Goal: Navigation & Orientation: Find specific page/section

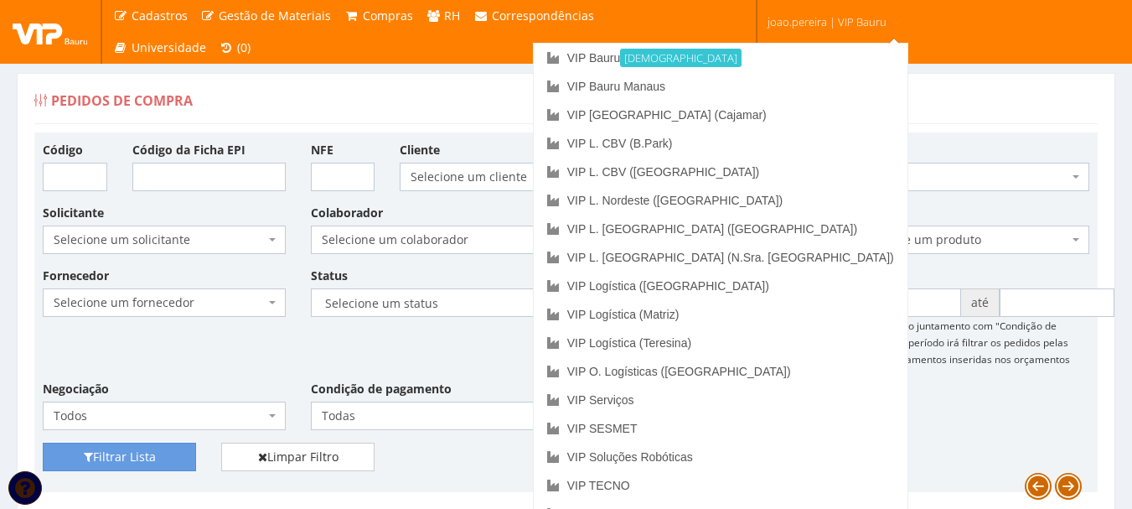
click at [863, 25] on span "joao.pereira | VIP Bauru" at bounding box center [827, 21] width 119 height 17
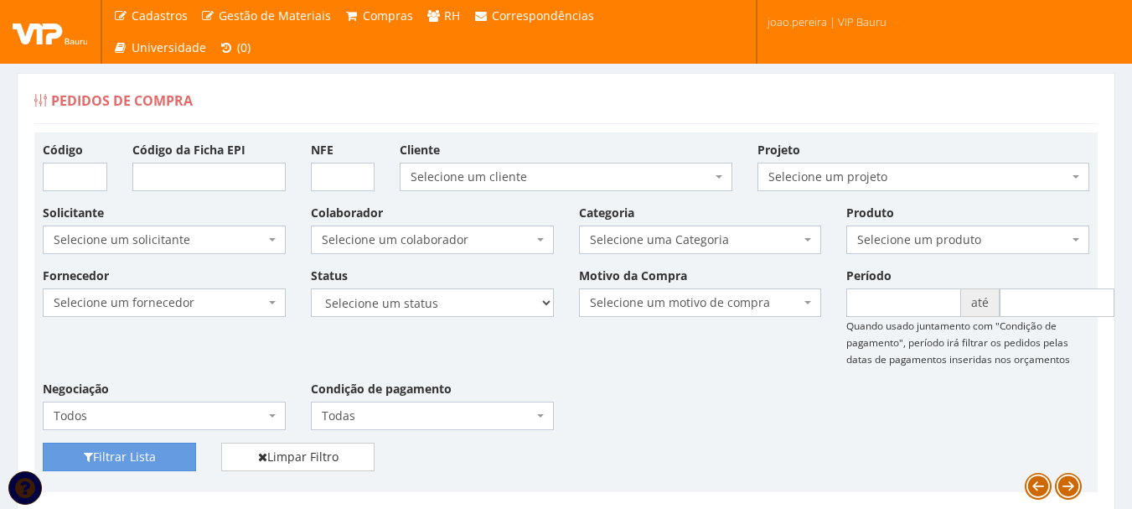
click at [846, 29] on span "joao.pereira | VIP Bauru" at bounding box center [827, 21] width 119 height 17
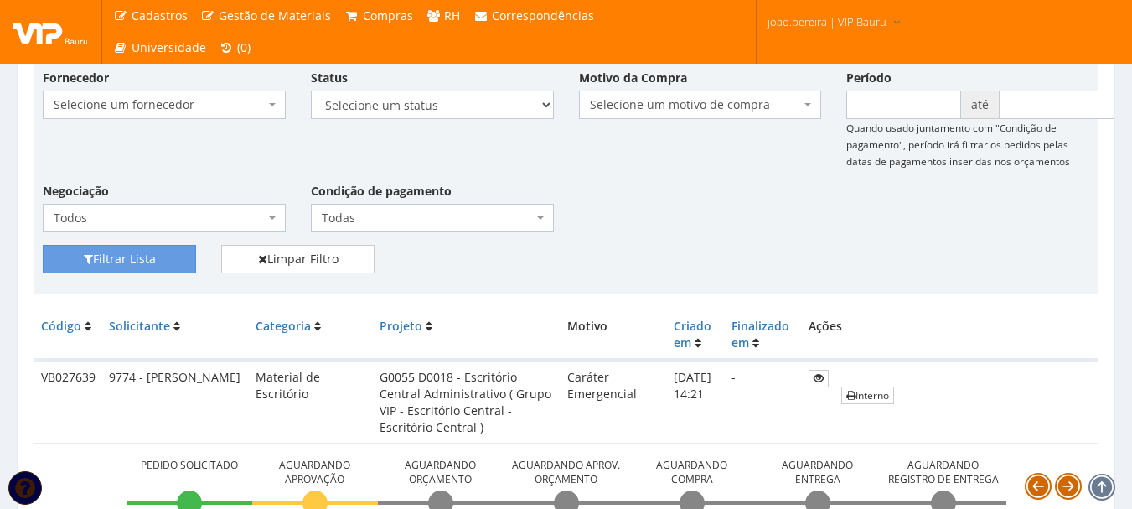
scroll to position [168, 0]
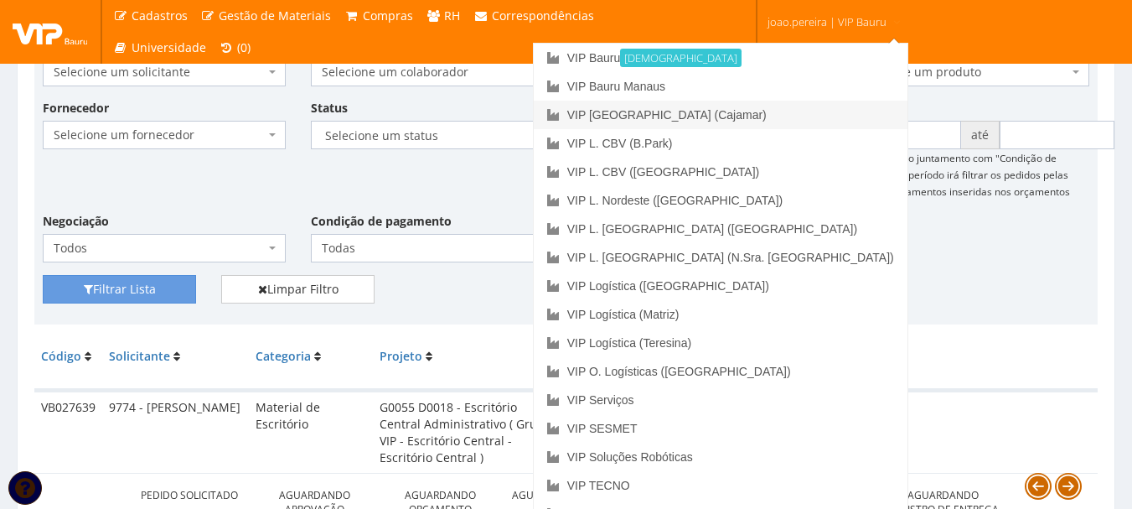
click at [810, 113] on link "VIP [GEOGRAPHIC_DATA] (Cajamar)" at bounding box center [721, 115] width 374 height 28
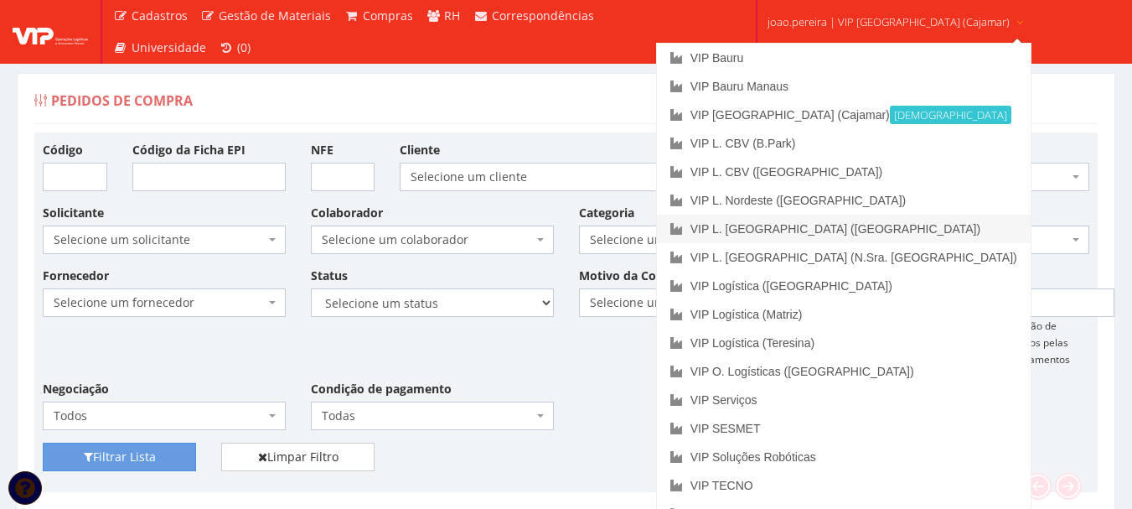
click at [850, 225] on link "VIP L. [GEOGRAPHIC_DATA] ([GEOGRAPHIC_DATA])" at bounding box center [844, 229] width 374 height 28
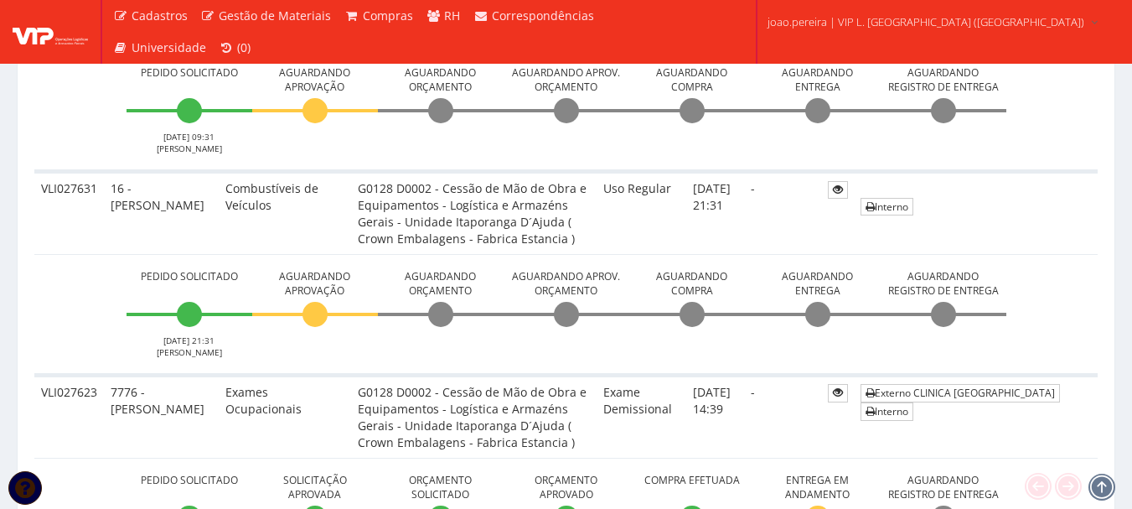
scroll to position [587, 0]
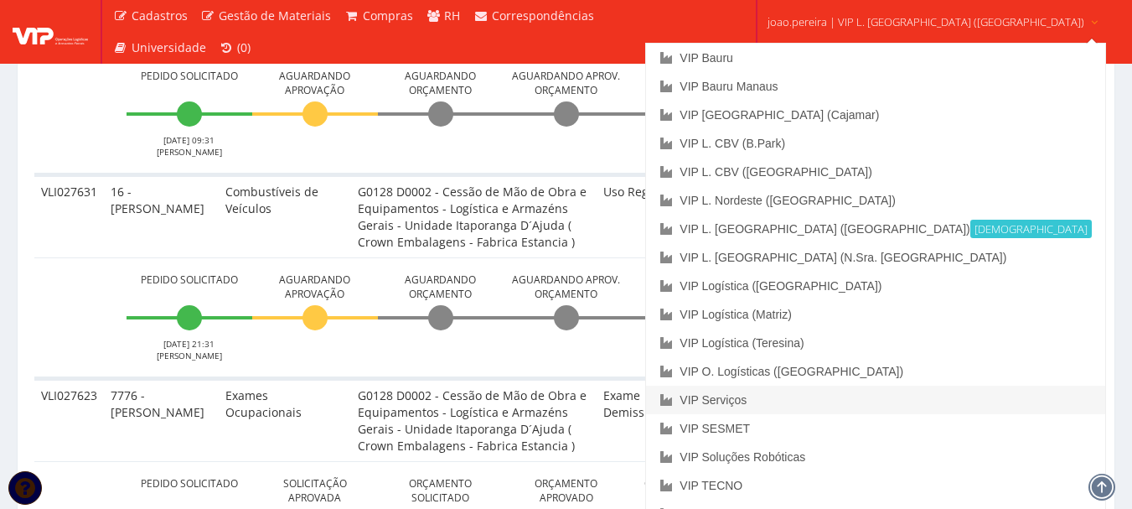
click at [809, 398] on link "VIP Serviços" at bounding box center [875, 399] width 458 height 28
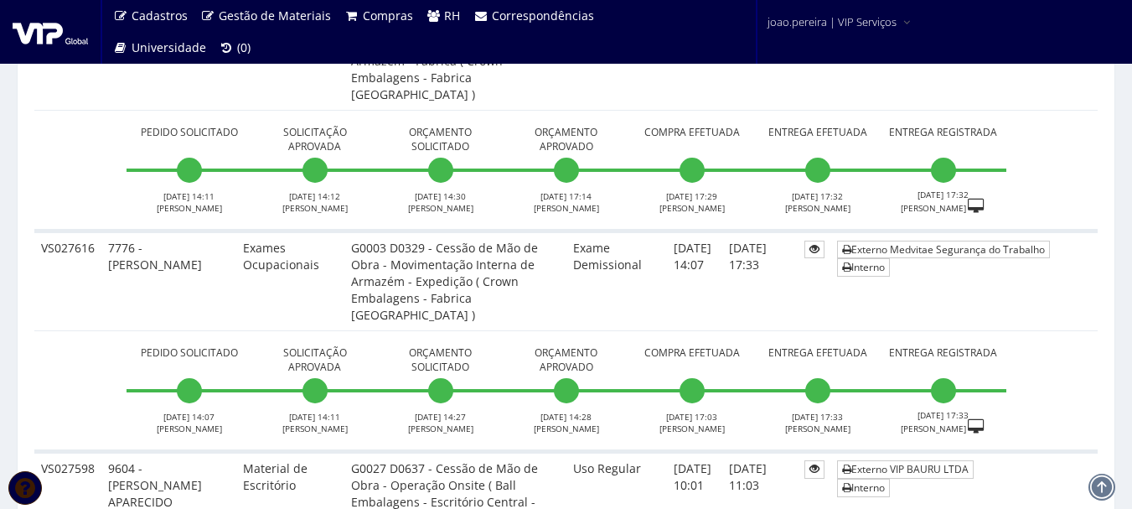
scroll to position [587, 0]
